Goal: Task Accomplishment & Management: Manage account settings

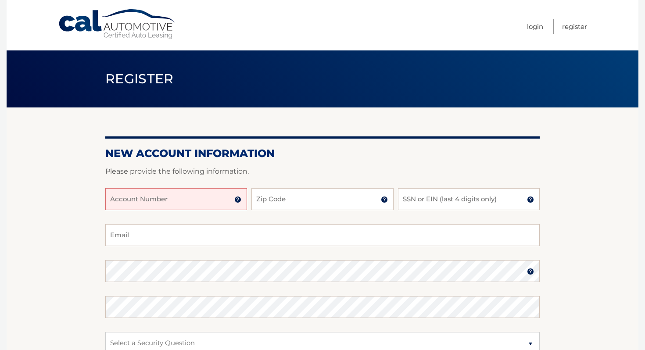
click at [203, 191] on input "Account Number" at bounding box center [176, 199] width 142 height 22
click at [187, 200] on input "Account Number" at bounding box center [176, 199] width 142 height 22
paste input "44455923873"
type input "44455923873"
click at [275, 204] on input "Zip Code" at bounding box center [322, 199] width 142 height 22
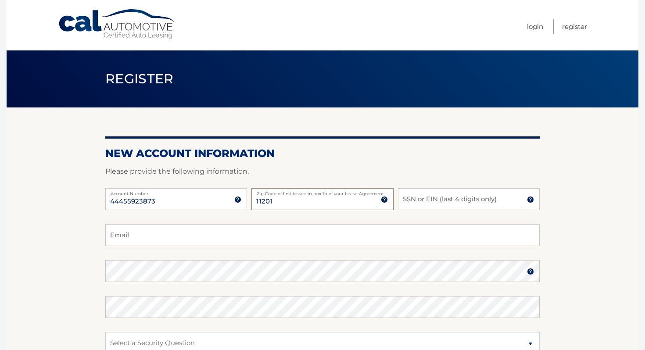
type input "11201"
click at [441, 205] on input "SSN or EIN (last 4 digits only)" at bounding box center [469, 199] width 142 height 22
type input "5700"
click at [128, 231] on input "Email" at bounding box center [322, 235] width 434 height 22
type input "evanhrothstein@gmail.com"
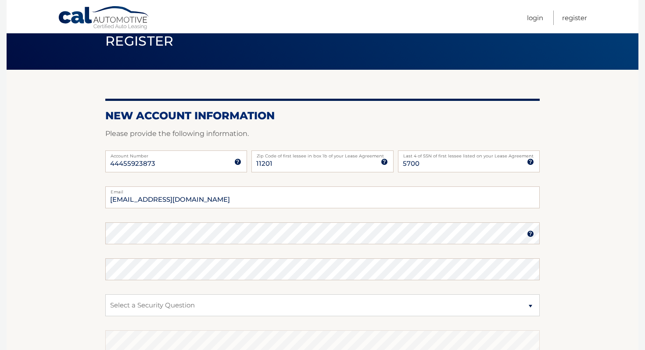
scroll to position [39, 0]
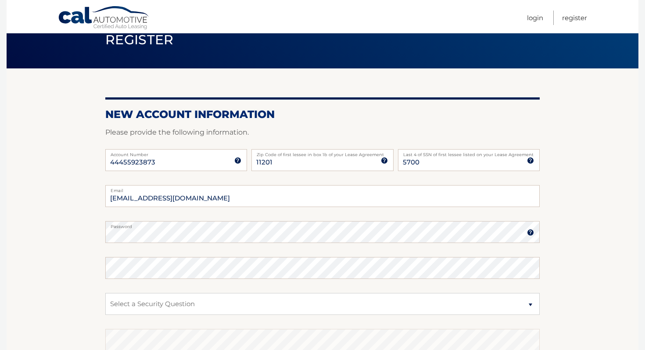
click at [63, 212] on section "New Account Information Please provide the following information. 44455923873 A…" at bounding box center [322, 239] width 631 height 342
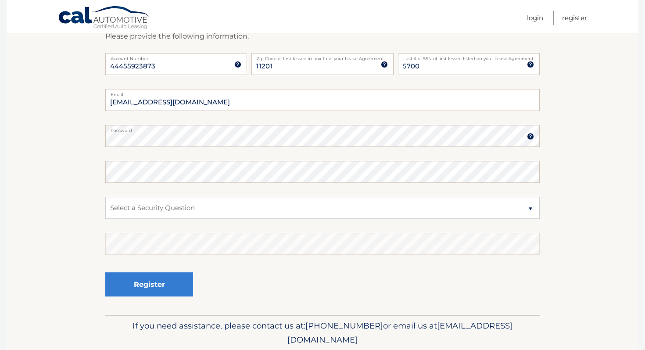
scroll to position [135, 0]
click at [64, 157] on section "New Account Information Please provide the following information. 44455923873 A…" at bounding box center [322, 143] width 631 height 342
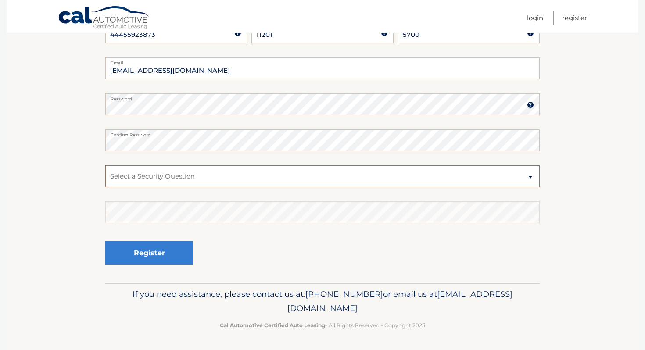
click at [180, 174] on select "Select a Security Question What was the name of your elementary school? What is…" at bounding box center [322, 176] width 434 height 22
select select "1"
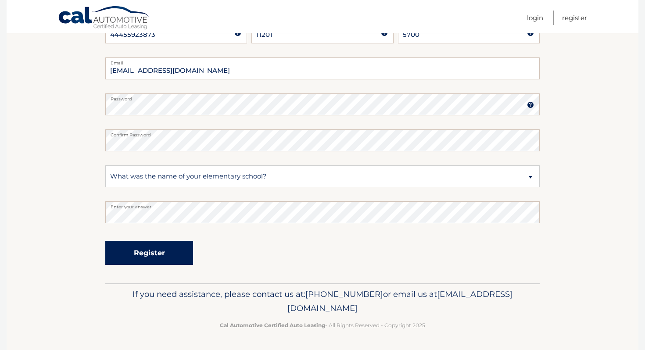
click at [157, 249] on button "Register" at bounding box center [149, 253] width 88 height 24
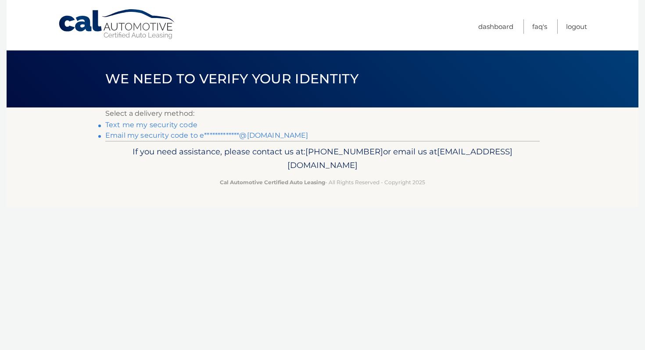
click at [143, 124] on link "Text me my security code" at bounding box center [151, 125] width 92 height 8
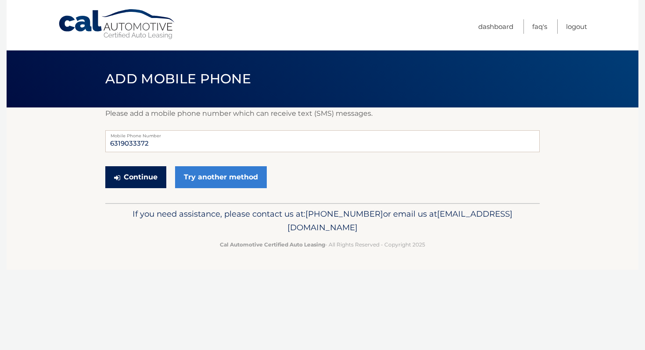
click at [137, 182] on button "Continue" at bounding box center [135, 177] width 61 height 22
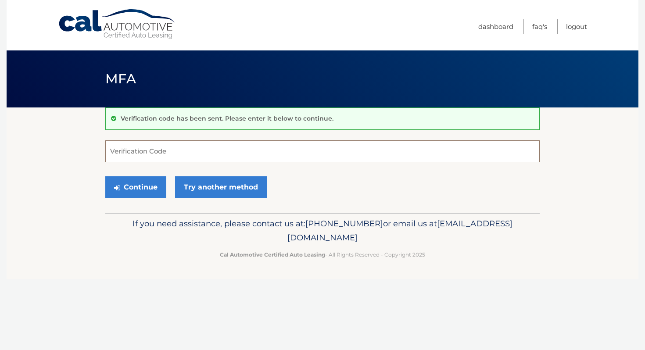
click at [140, 152] on input "Verification Code" at bounding box center [322, 151] width 434 height 22
type input "107946"
click at [142, 186] on button "Continue" at bounding box center [135, 187] width 61 height 22
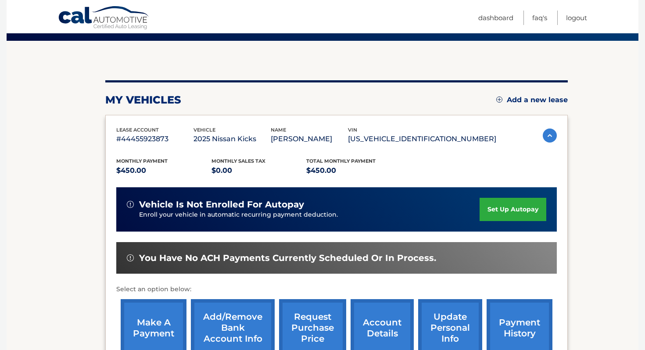
scroll to position [66, 0]
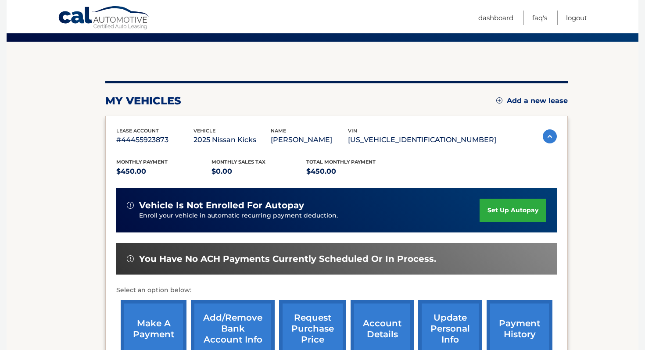
click at [506, 207] on link "set up autopay" at bounding box center [512, 210] width 67 height 23
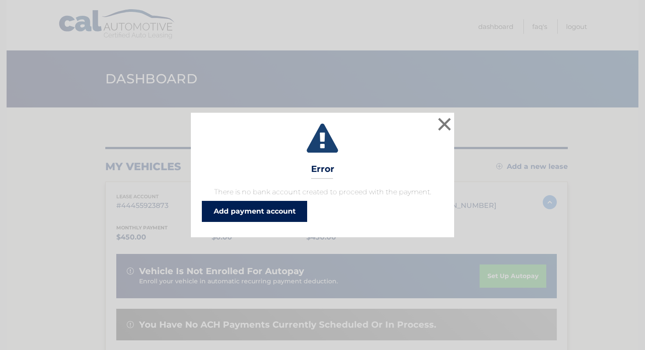
click at [262, 215] on link "Add payment account" at bounding box center [254, 211] width 105 height 21
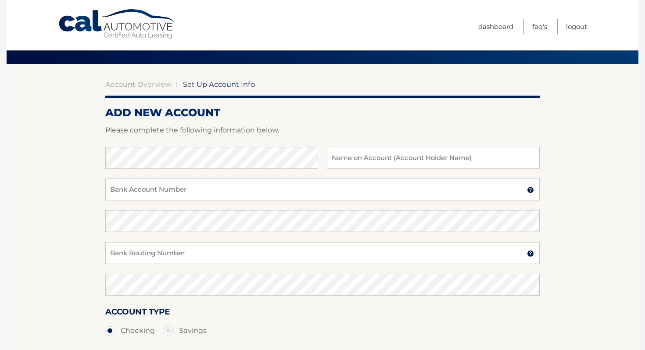
scroll to position [51, 0]
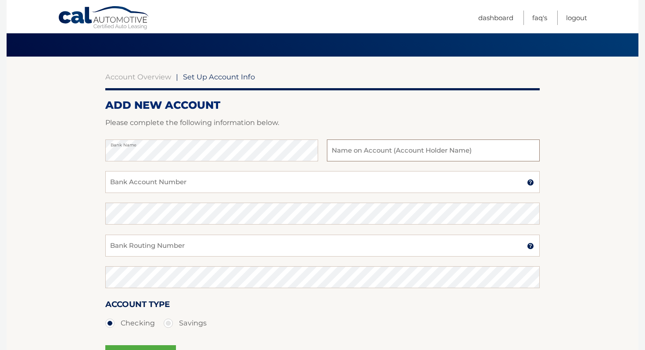
click at [416, 148] on input "text" at bounding box center [433, 150] width 213 height 22
type input "Evan Rothstein"
click at [284, 179] on input "Bank Account Number" at bounding box center [322, 182] width 434 height 22
type input "882086470"
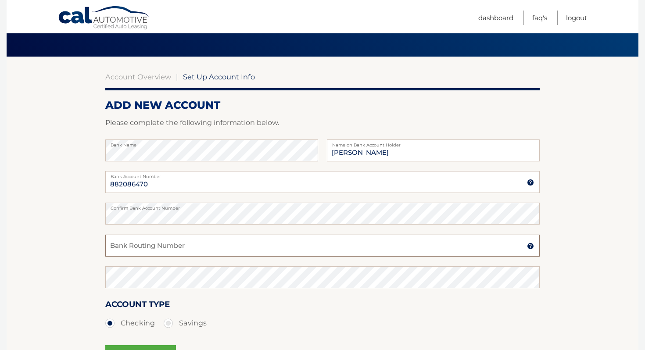
click at [282, 249] on input "Bank Routing Number" at bounding box center [322, 246] width 434 height 22
type input "021000021"
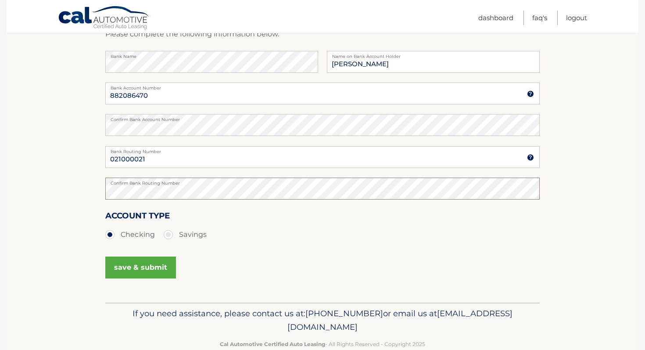
scroll to position [159, 0]
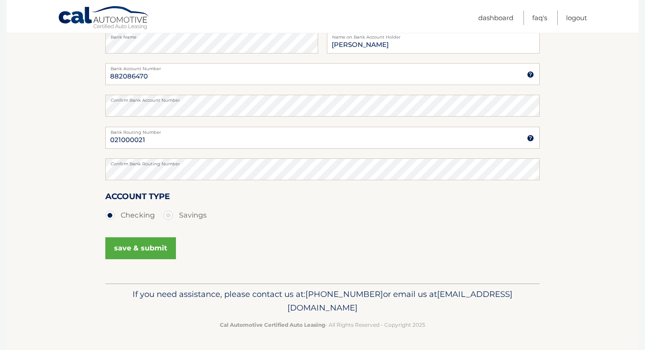
click at [146, 241] on button "save & submit" at bounding box center [140, 248] width 71 height 22
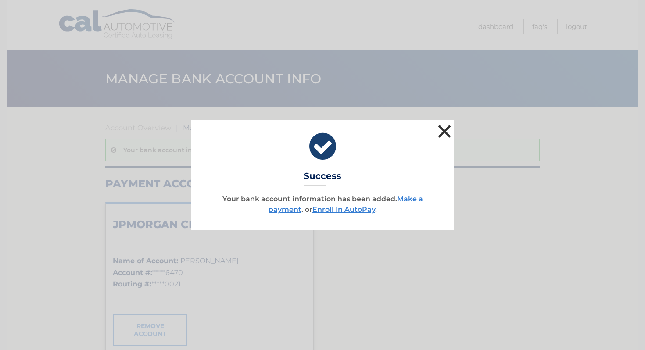
click at [441, 125] on button "×" at bounding box center [444, 131] width 18 height 18
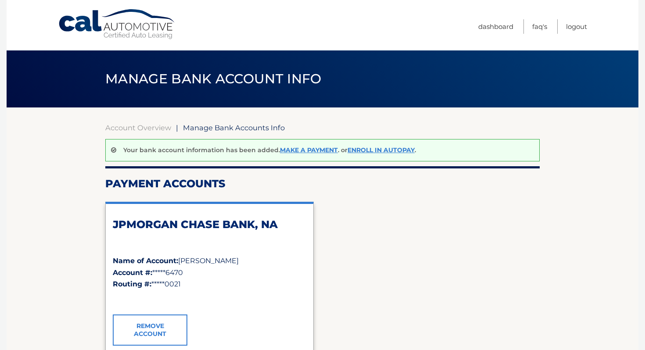
click at [376, 143] on div "Your bank account information has been added. Make a payment . or Enroll In Aut…" at bounding box center [322, 150] width 434 height 22
click at [380, 153] on link "Enroll In AutoPay" at bounding box center [380, 150] width 67 height 8
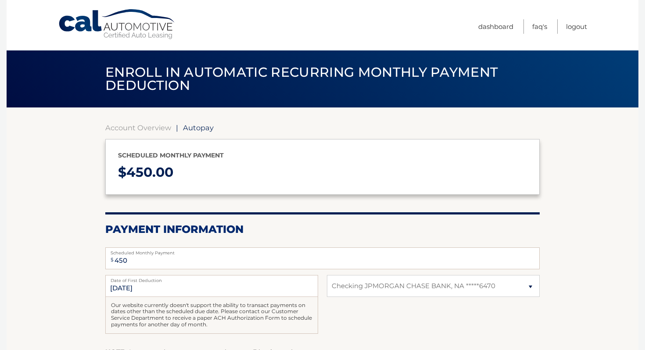
select select "Y2NlMDg0ZDYtZjMwYy00NjRiLWIyMWUtMzI3ODYxYTFiYWRk"
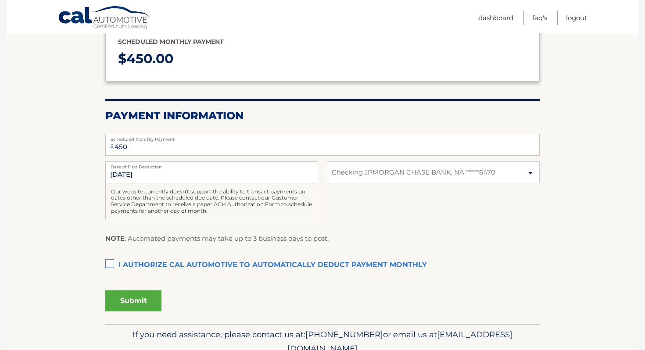
scroll to position [117, 0]
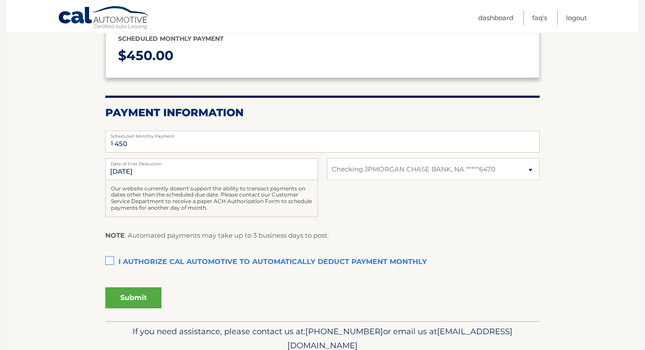
click at [110, 260] on label "I authorize cal automotive to automatically deduct payment monthly This checkbo…" at bounding box center [322, 262] width 434 height 18
click at [0, 0] on input "I authorize cal automotive to automatically deduct payment monthly This checkbo…" at bounding box center [0, 0] width 0 height 0
click at [141, 296] on button "Submit" at bounding box center [133, 297] width 56 height 21
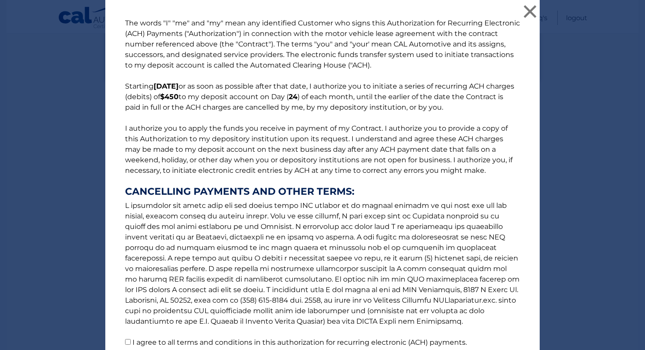
scroll to position [75, 0]
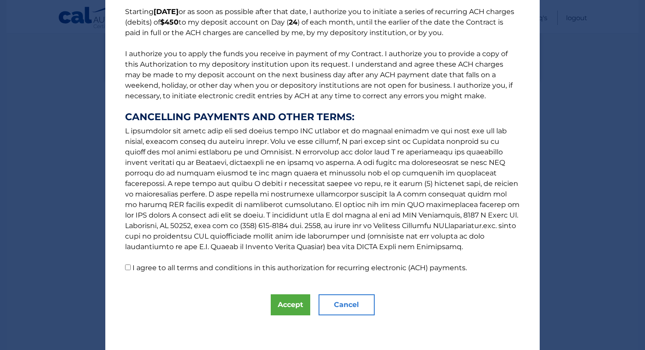
click at [127, 267] on input "I agree to all terms and conditions in this authorization for recurring electro…" at bounding box center [128, 267] width 6 height 6
checkbox input "true"
click at [291, 301] on button "Accept" at bounding box center [290, 304] width 39 height 21
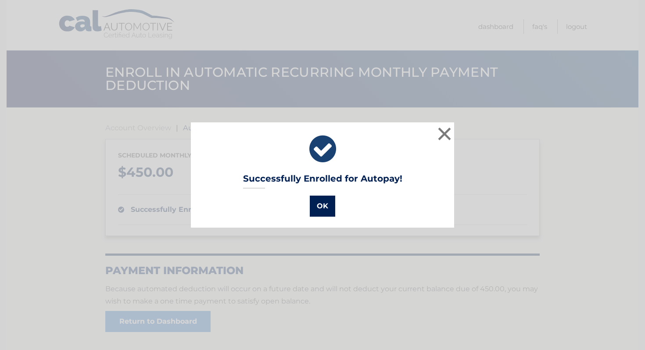
click at [323, 209] on button "OK" at bounding box center [322, 206] width 25 height 21
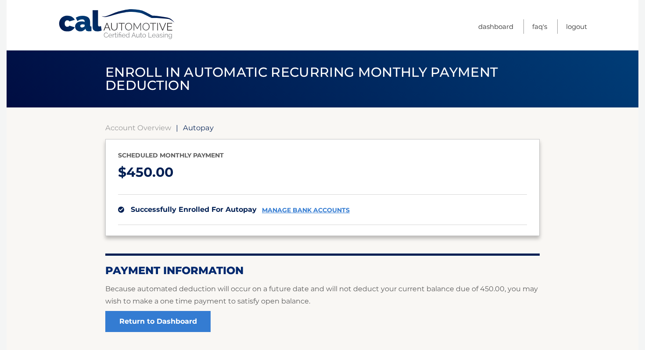
scroll to position [70, 0]
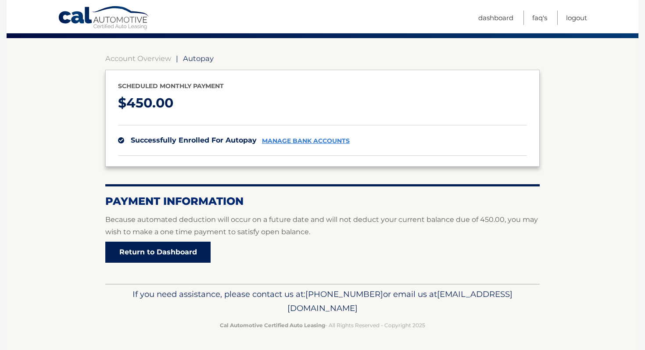
click at [157, 253] on link "Return to Dashboard" at bounding box center [157, 252] width 105 height 21
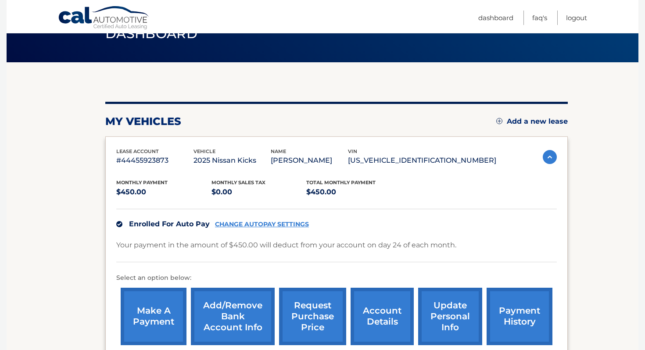
scroll to position [70, 0]
